Goal: Task Accomplishment & Management: Manage account settings

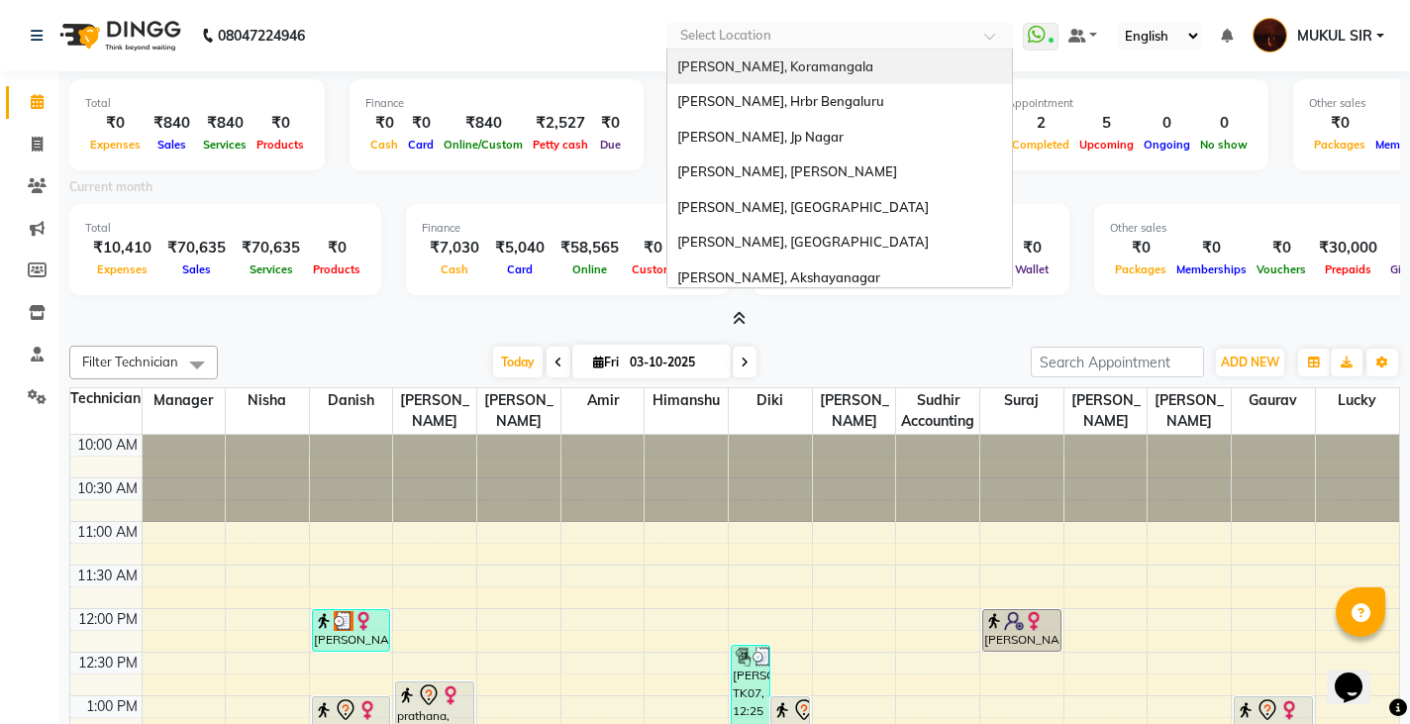
click at [777, 34] on input "text" at bounding box center [819, 38] width 287 height 20
click at [559, 48] on nav "08047224946 Select Location [GEOGRAPHIC_DATA], [GEOGRAPHIC_DATA], Hrbr [GEOGRAP…" at bounding box center [705, 35] width 1410 height 71
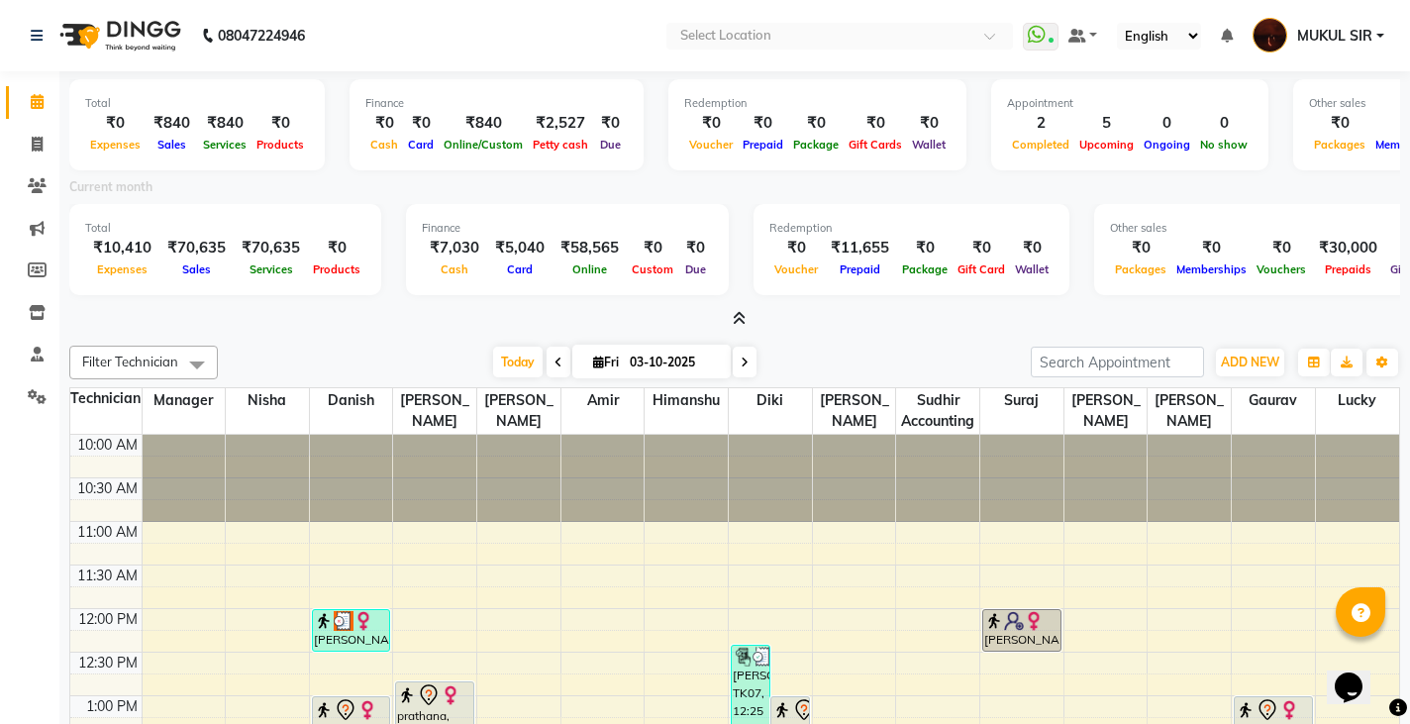
click at [1350, 35] on span "MUKUL SIR" at bounding box center [1334, 36] width 75 height 21
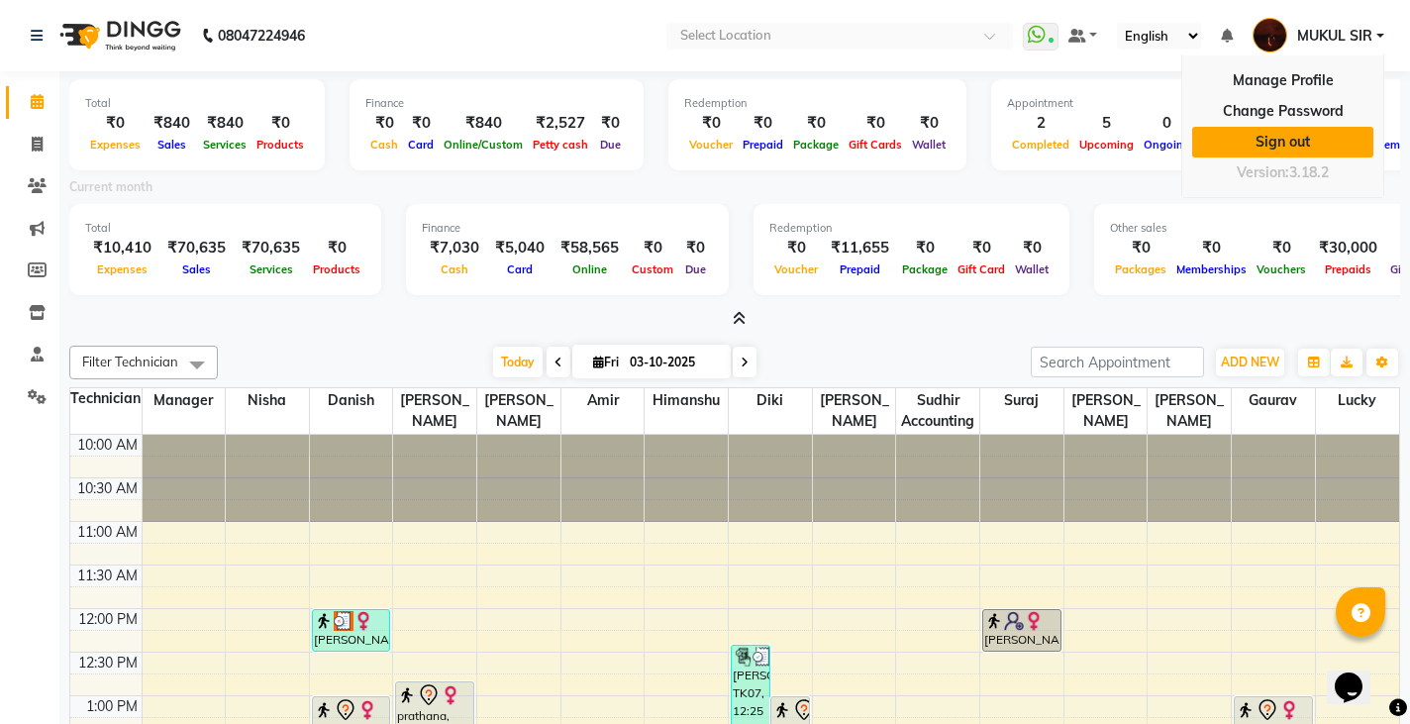
click at [1301, 144] on link "Sign out" at bounding box center [1283, 142] width 181 height 31
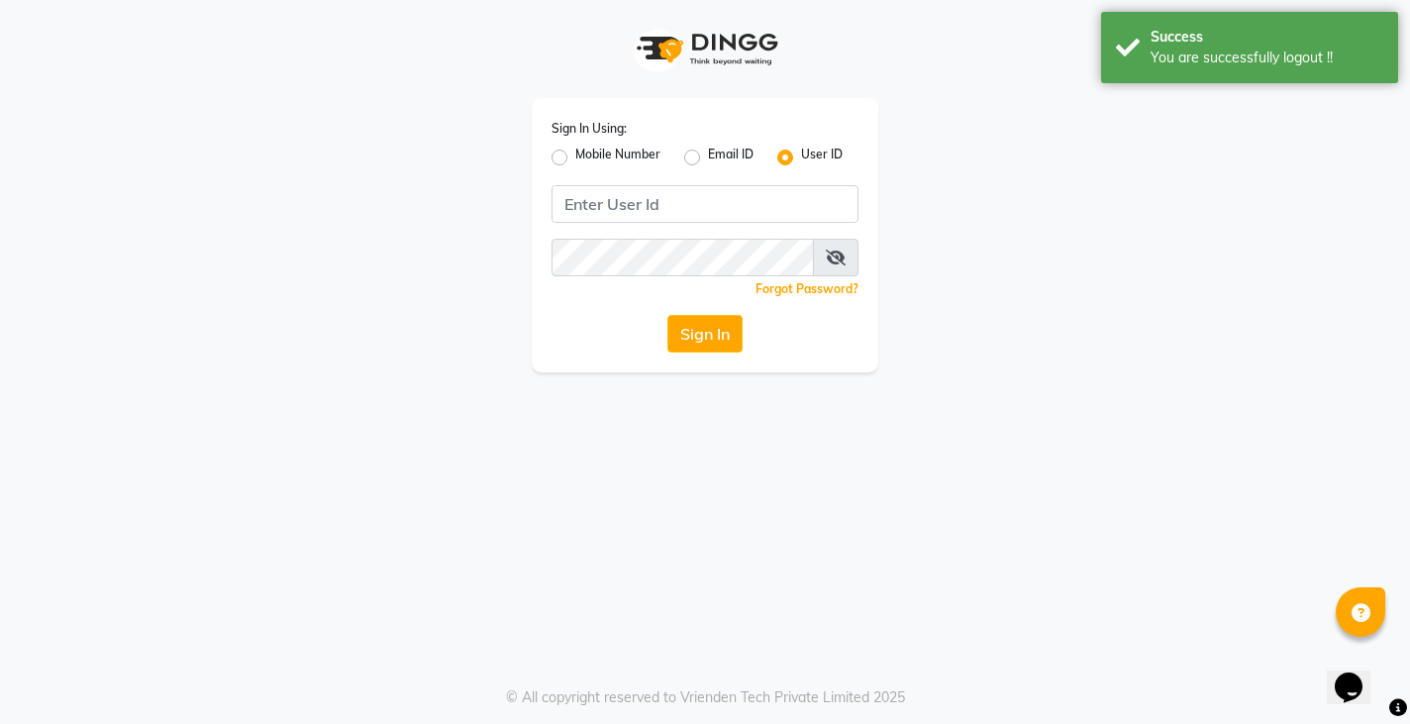
click at [575, 164] on label "Mobile Number" at bounding box center [617, 158] width 85 height 24
click at [575, 158] on input "Mobile Number" at bounding box center [581, 152] width 13 height 13
radio input "true"
radio input "false"
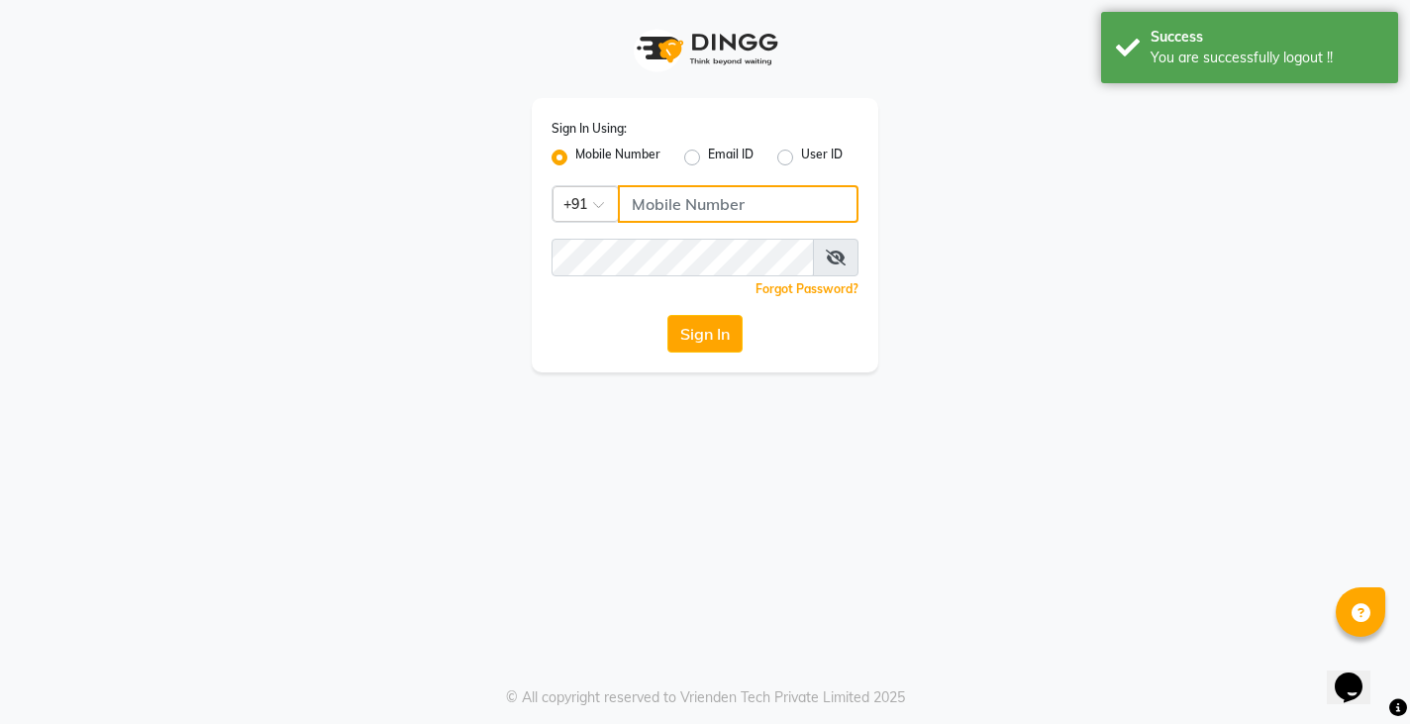
click at [687, 202] on input "Username" at bounding box center [738, 204] width 241 height 38
click at [731, 208] on input "8050376745" at bounding box center [738, 204] width 241 height 38
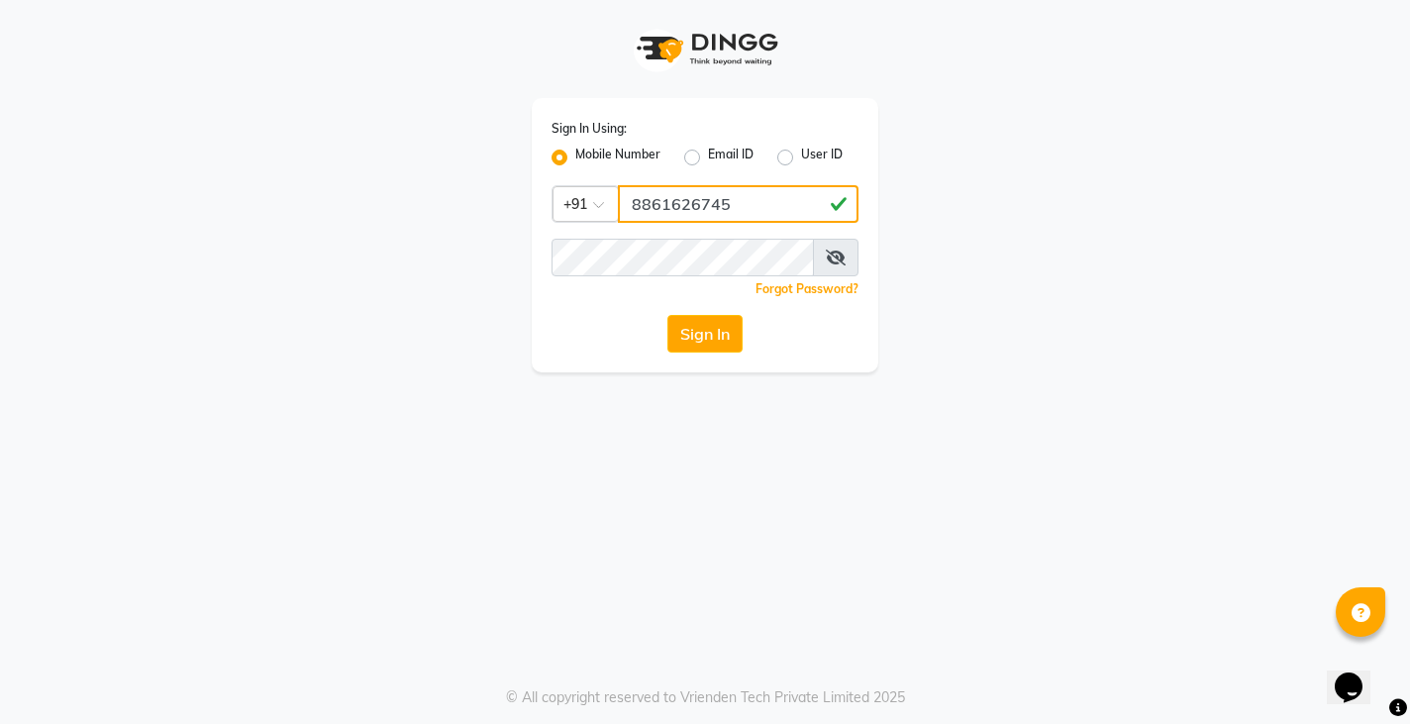
type input "8861626745"
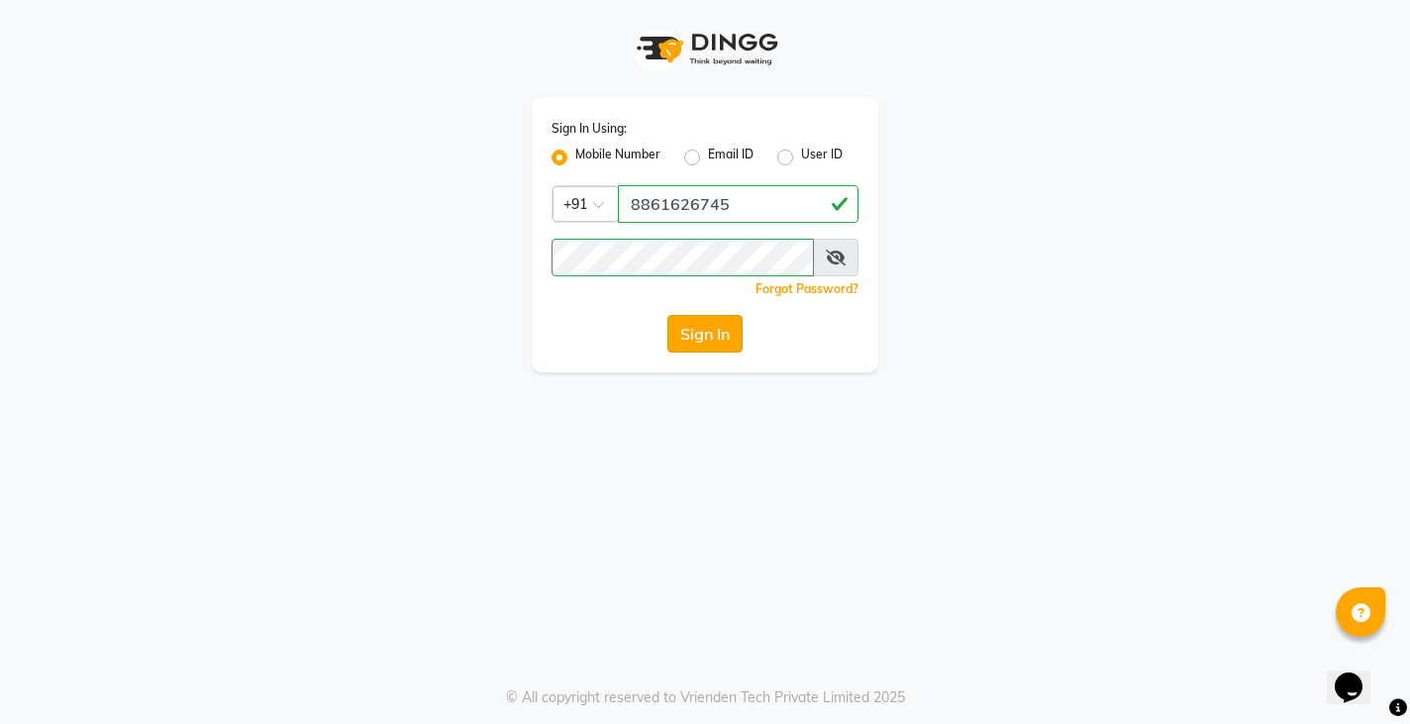
click at [703, 347] on button "Sign In" at bounding box center [705, 334] width 75 height 38
click at [702, 339] on button "Sign In" at bounding box center [705, 334] width 75 height 38
